Goal: Transaction & Acquisition: Purchase product/service

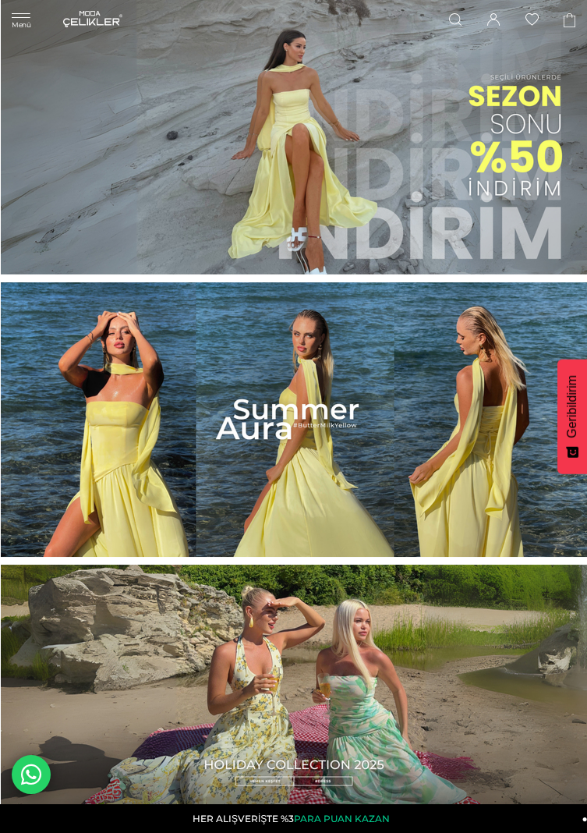
click at [21, 24] on div "Menü Üye Girişi Üye Ol Hesabım Çıkış Yap Sepetim Favorilerim Yardım Üye Girişi …" at bounding box center [293, 19] width 587 height 38
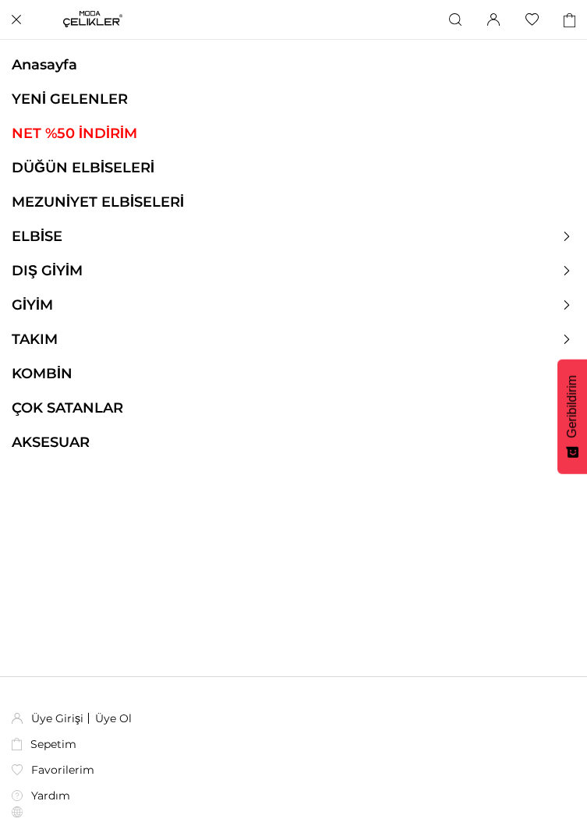
click at [97, 208] on link "MEZUNİYET ELBİSELERİ" at bounding box center [293, 201] width 587 height 17
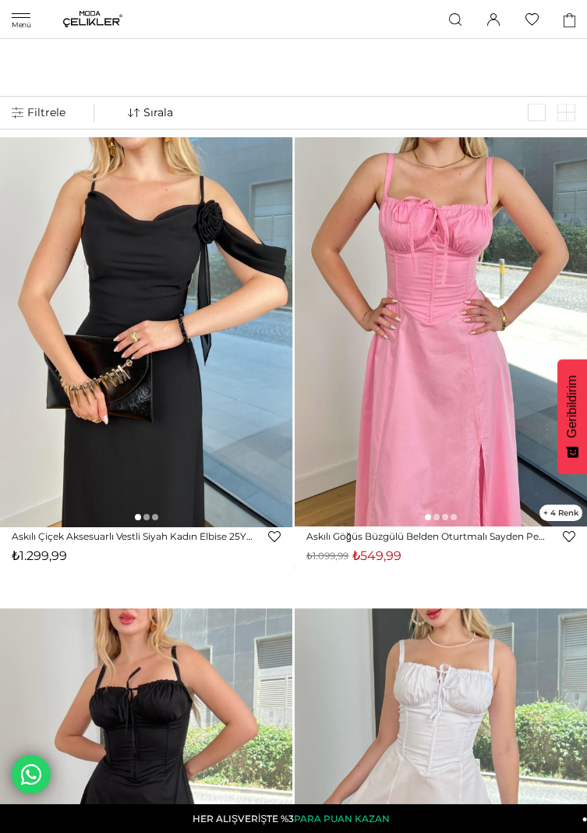
click at [20, 20] on div "Menü Üye Girişi Üye Ol Hesabım Çıkış Yap [GEOGRAPHIC_DATA] Favorilerim Yardım Ü…" at bounding box center [293, 19] width 587 height 39
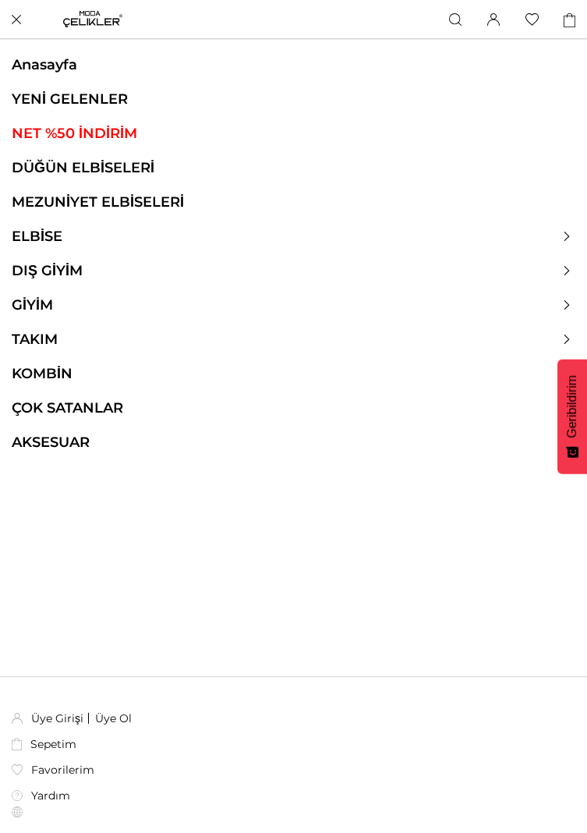
click at [32, 171] on link "DÜĞÜN ELBİSELERİ" at bounding box center [293, 167] width 587 height 17
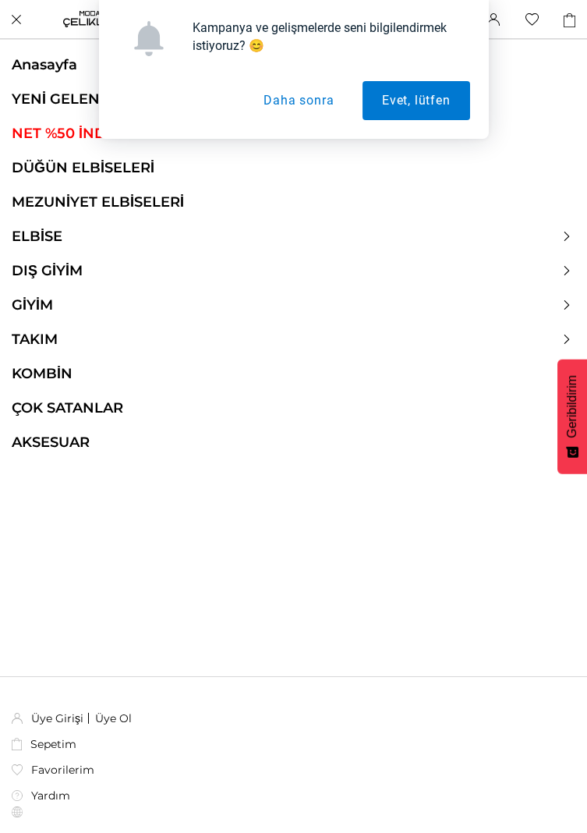
click at [48, 169] on link "DÜĞÜN ELBİSELERİ" at bounding box center [293, 167] width 587 height 17
click at [293, 110] on button "Daha sonra" at bounding box center [298, 100] width 109 height 39
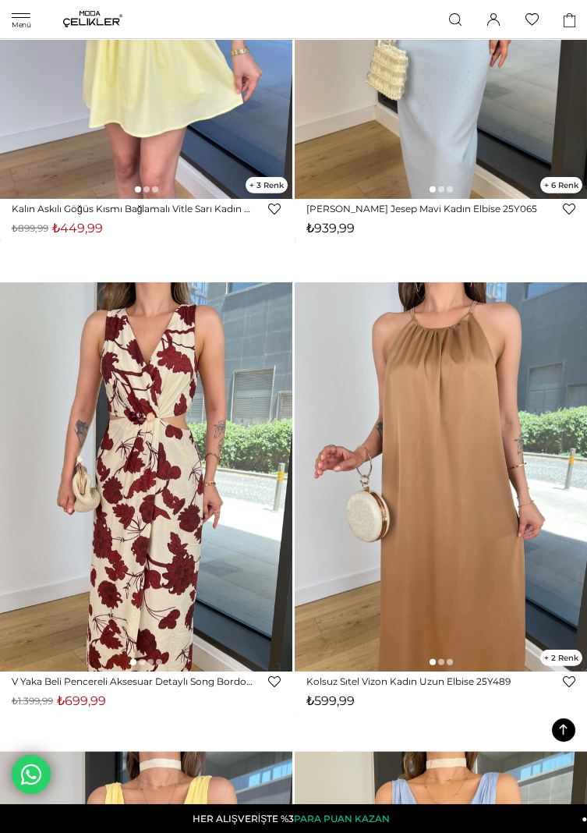
scroll to position [7315, 0]
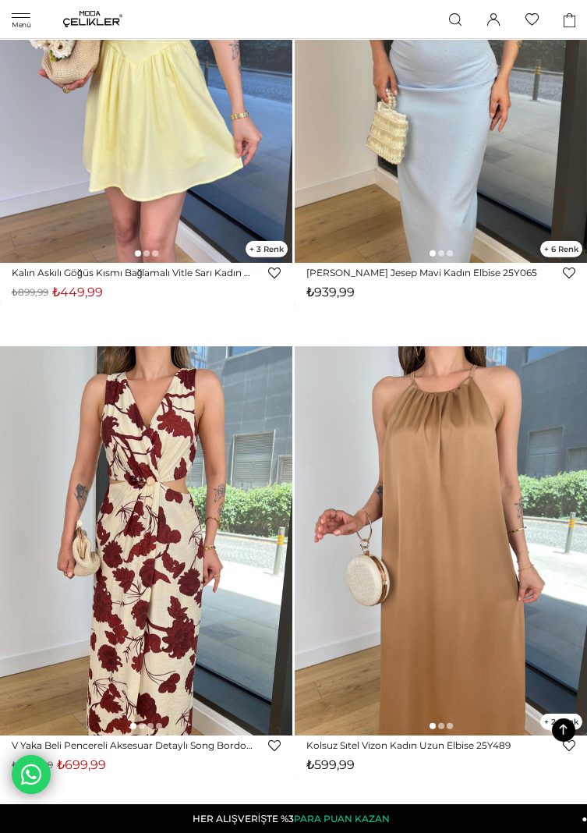
click at [36, 25] on div "Menü Üye Girişi Üye Ol Hesabım Çıkış Yap [GEOGRAPHIC_DATA] Favorilerim Yardım Ü…" at bounding box center [293, 19] width 587 height 39
click at [36, 34] on div "Menü Üye Girişi Üye Ol Hesabım Çıkış Yap [GEOGRAPHIC_DATA] Favorilerim Yardım Ü…" at bounding box center [293, 19] width 587 height 39
click at [28, 18] on div "Menü Üye Girişi Üye Ol Hesabım Çıkış Yap [GEOGRAPHIC_DATA] Favorilerim Yardım Ü…" at bounding box center [293, 19] width 587 height 39
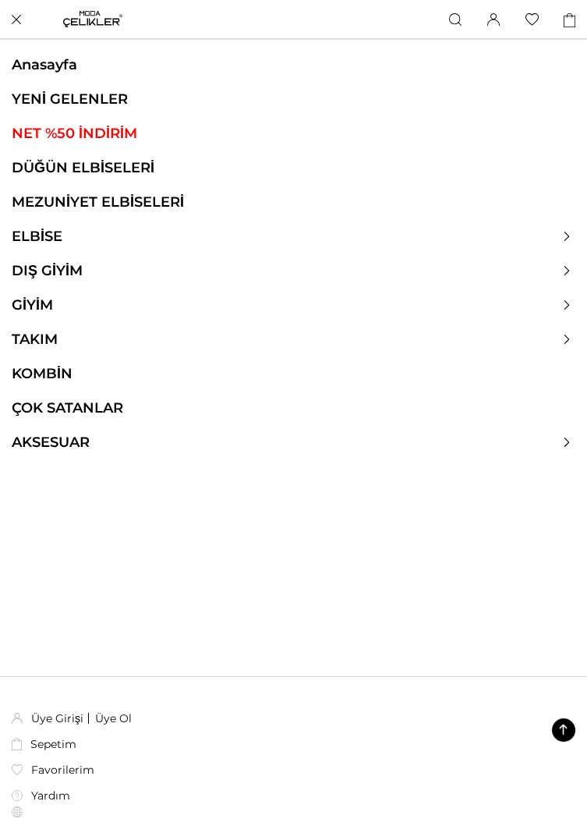
click at [50, 173] on link "DÜĞÜN ELBİSELERİ" at bounding box center [293, 167] width 587 height 17
click at [569, 243] on div at bounding box center [293, 236] width 587 height 17
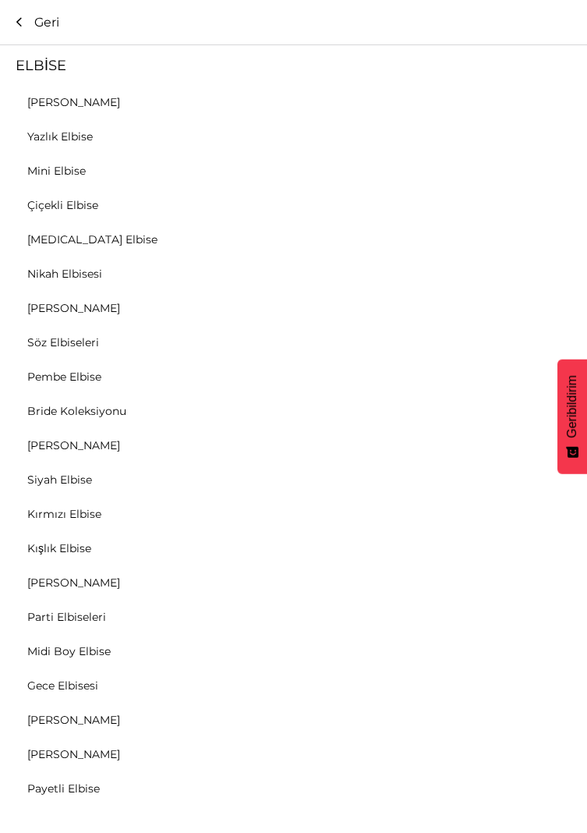
click at [45, 310] on link "[PERSON_NAME]" at bounding box center [73, 308] width 147 height 14
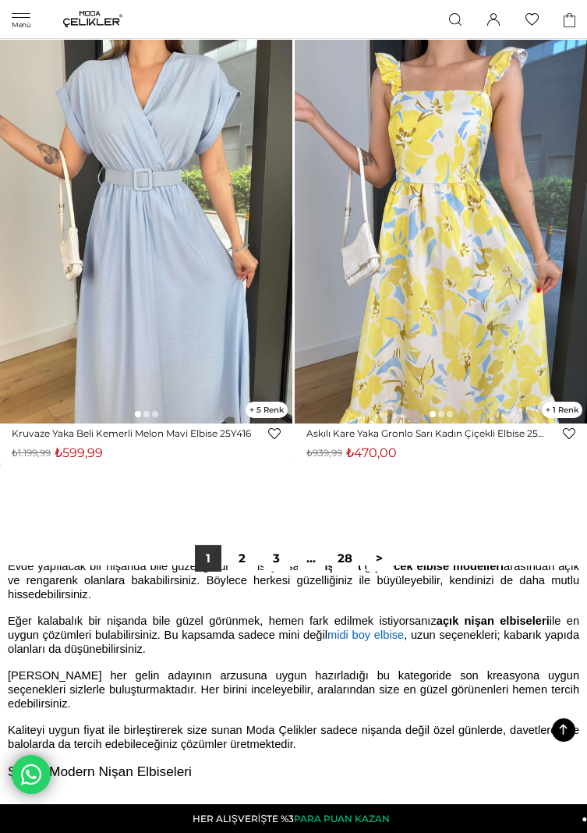
scroll to position [1492, 0]
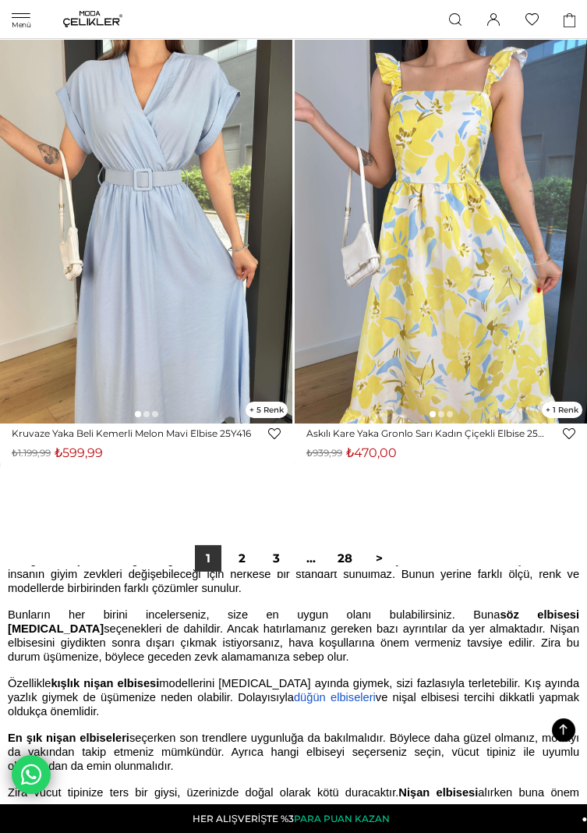
click at [243, 562] on link "2" at bounding box center [242, 558] width 27 height 27
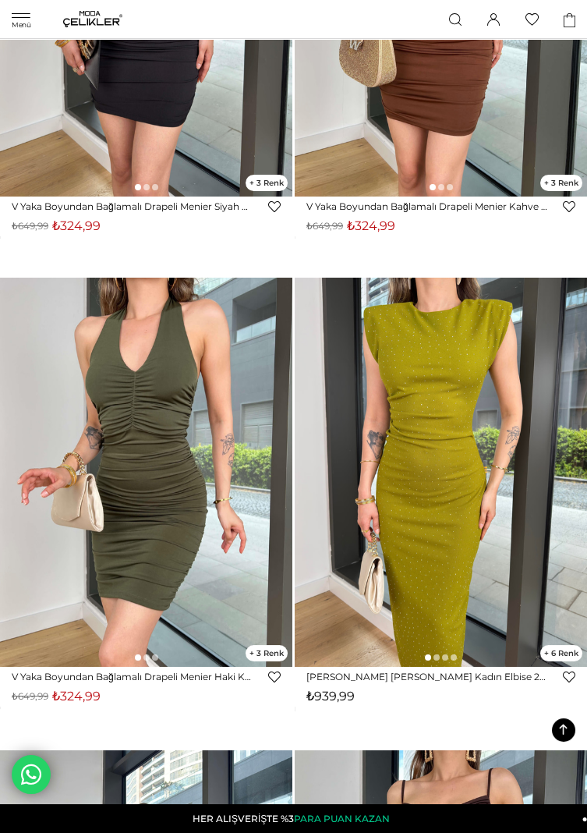
scroll to position [10231, 0]
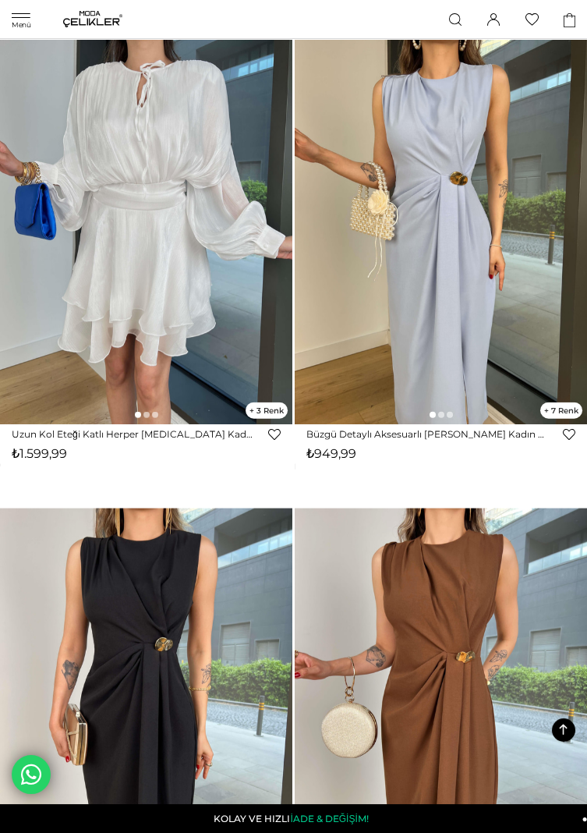
click at [450, 16] on icon at bounding box center [455, 19] width 12 height 12
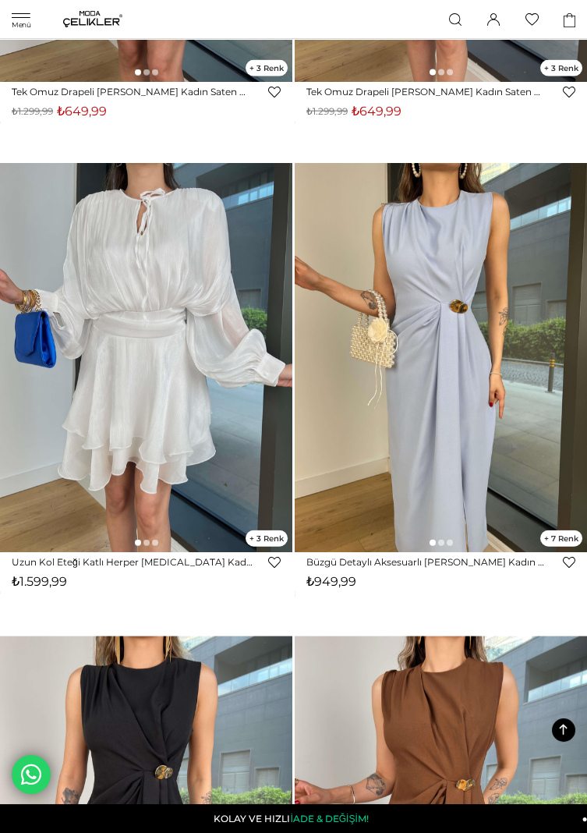
click at [451, 25] on icon at bounding box center [455, 19] width 12 height 12
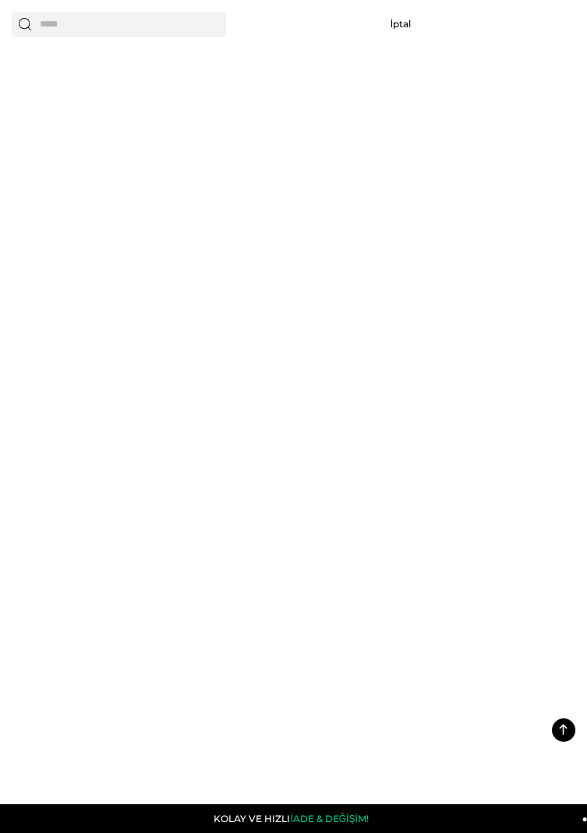
click at [72, 25] on input "text" at bounding box center [119, 24] width 215 height 25
type input "******"
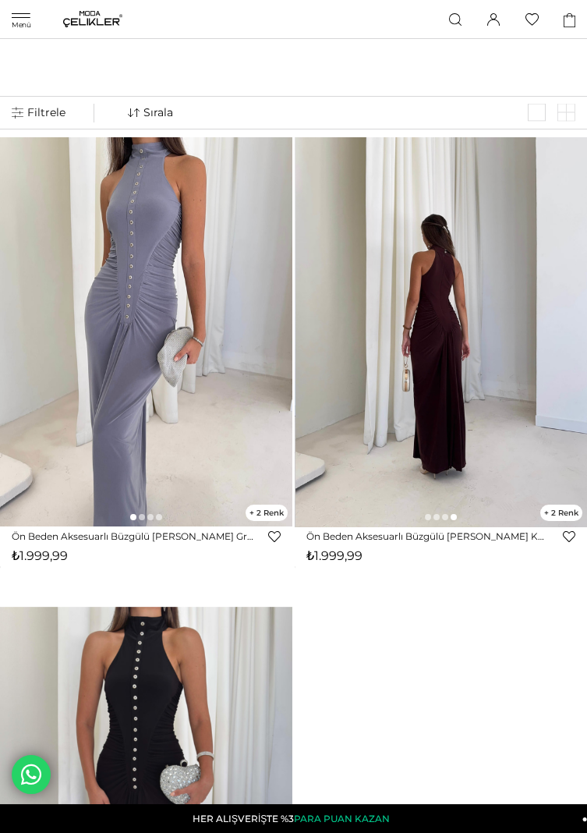
click at [366, 460] on img at bounding box center [442, 332] width 293 height 390
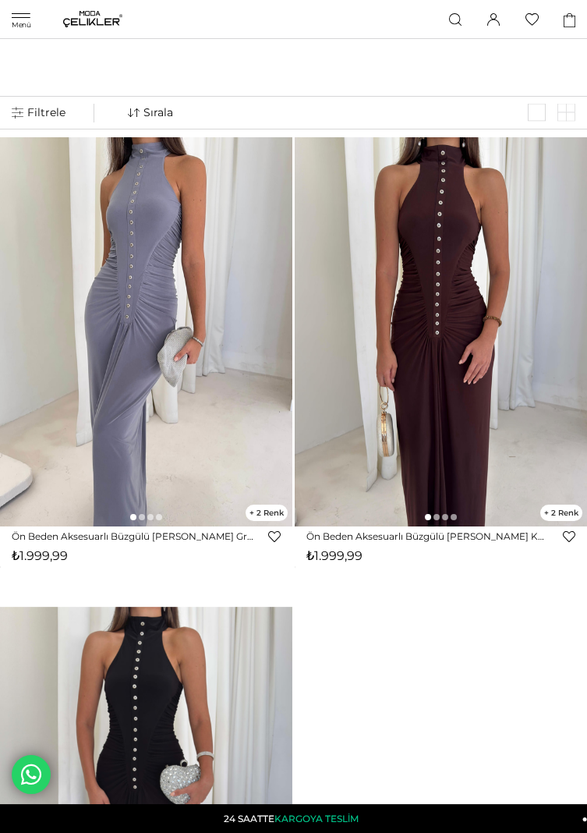
click at [388, 463] on img at bounding box center [441, 332] width 293 height 390
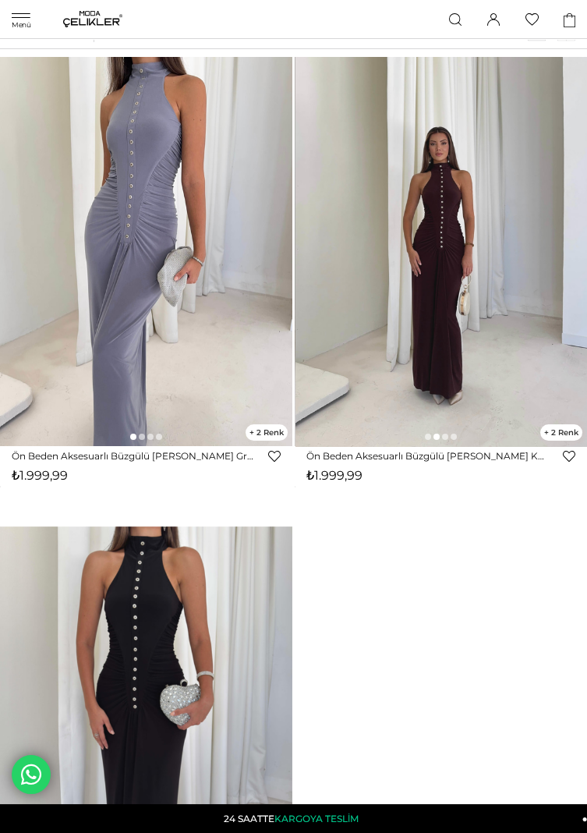
scroll to position [85, 0]
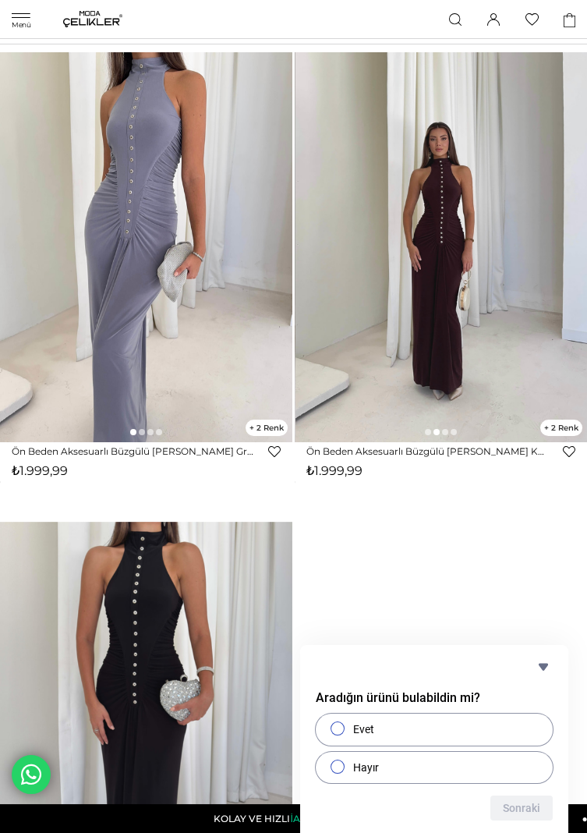
click at [435, 295] on img at bounding box center [442, 247] width 293 height 390
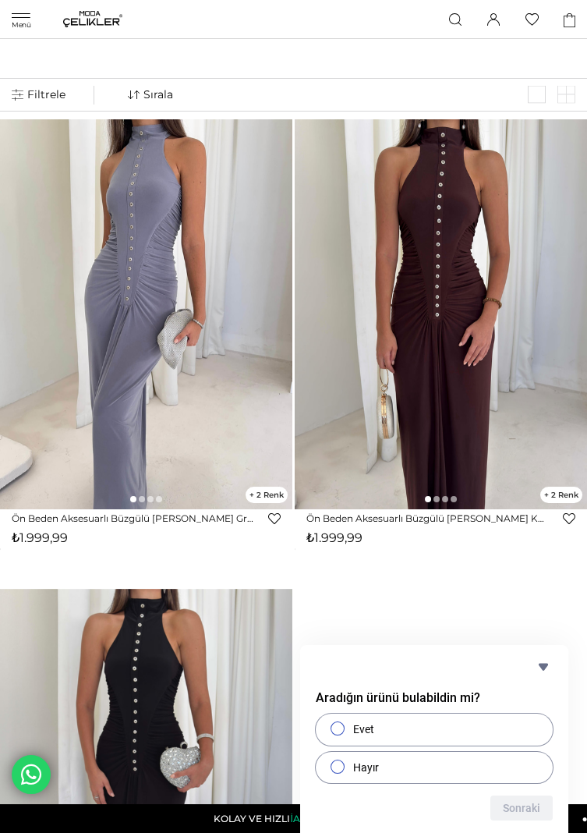
scroll to position [0, 0]
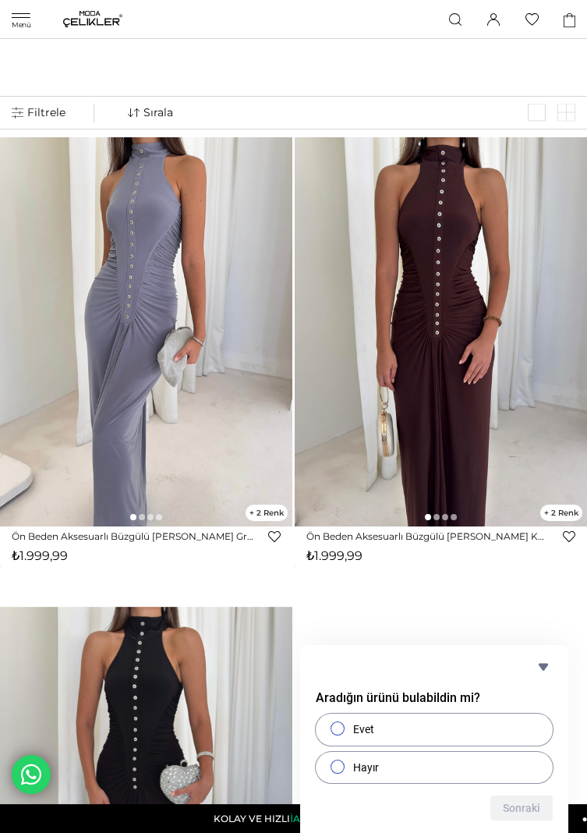
click at [396, 339] on img at bounding box center [441, 332] width 293 height 390
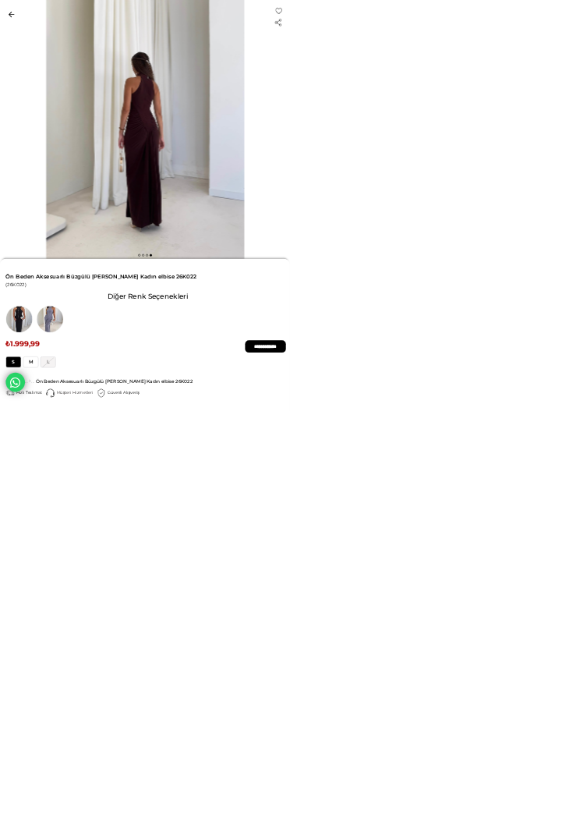
click at [522, 697] on input "**********" at bounding box center [538, 702] width 83 height 25
click at [545, 706] on input "**********" at bounding box center [538, 702] width 83 height 25
click at [518, 701] on input "**********" at bounding box center [538, 702] width 83 height 25
click at [524, 701] on input "**********" at bounding box center [538, 702] width 83 height 25
click at [543, 736] on div "Beden : S M L GELİNCE HABERİN OLSUN" at bounding box center [300, 733] width 576 height 23
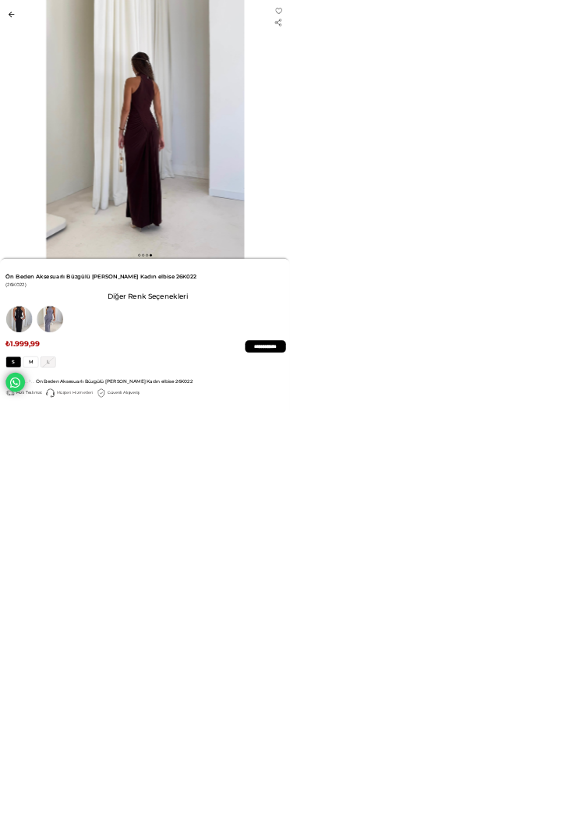
click at [542, 701] on input "**********" at bounding box center [538, 702] width 83 height 25
click at [539, 702] on input "**********" at bounding box center [538, 702] width 83 height 25
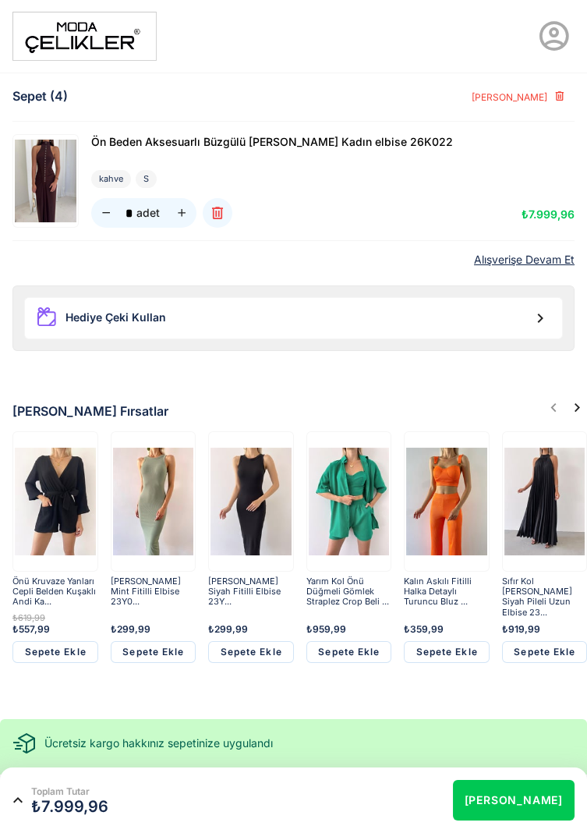
click at [109, 215] on icon "button" at bounding box center [106, 213] width 13 height 13
click at [115, 219] on div at bounding box center [132, 213] width 82 height 30
click at [114, 217] on button "button" at bounding box center [106, 213] width 30 height 30
